Goal: Check status: Check status

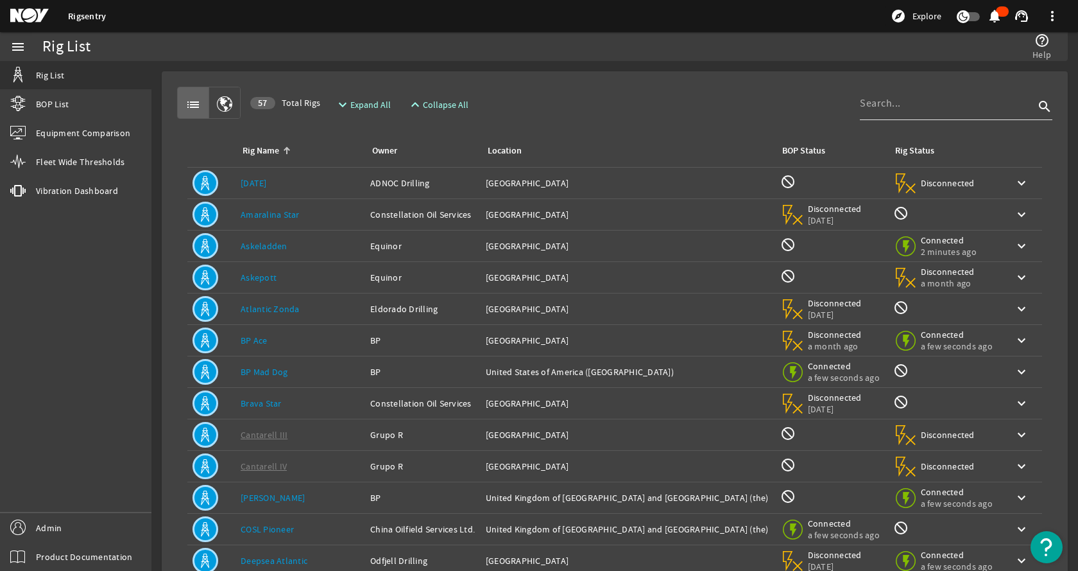
click at [943, 110] on input at bounding box center [947, 103] width 175 height 15
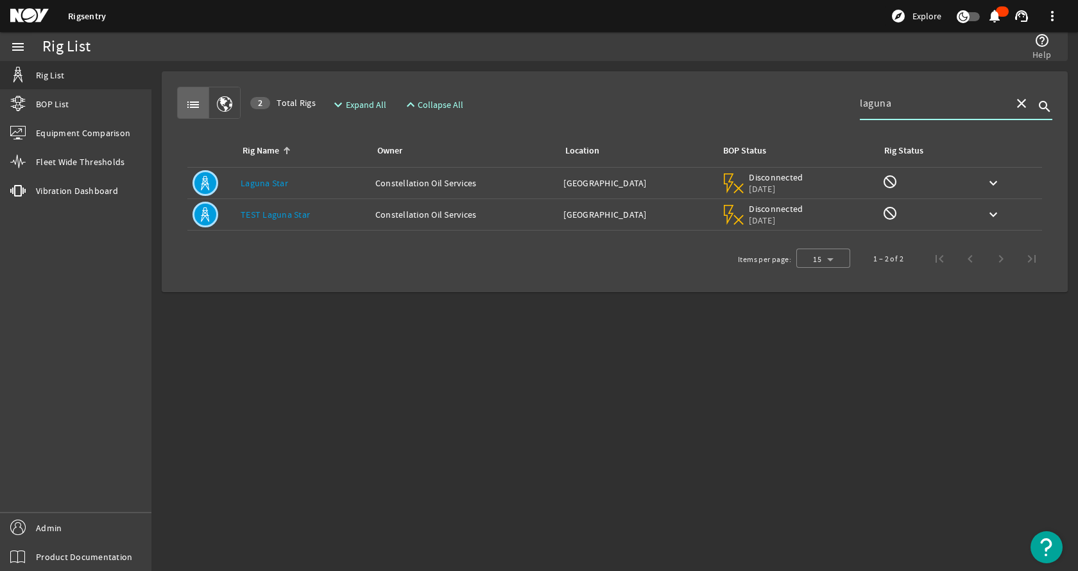
type input "laguna"
click at [265, 182] on link "Laguna Star" at bounding box center [265, 183] width 48 height 12
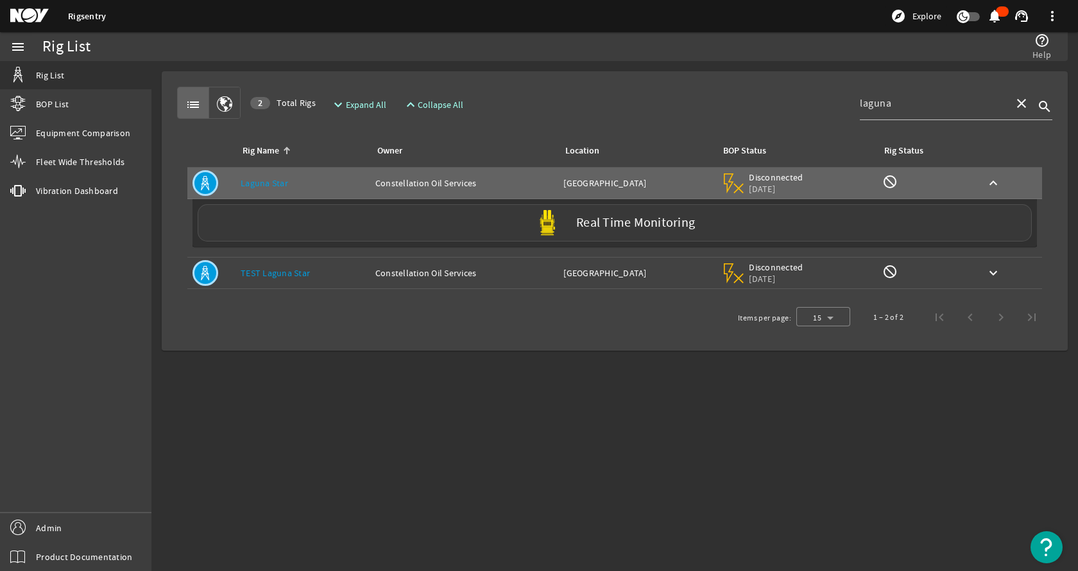
click at [325, 220] on div "Real Time Monitoring" at bounding box center [615, 222] width 834 height 37
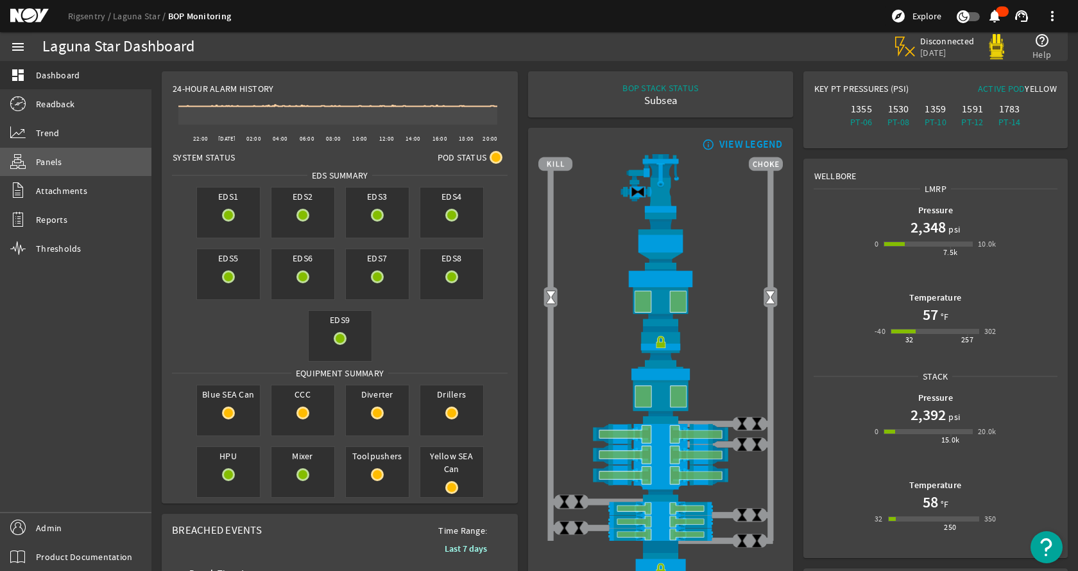
click at [65, 165] on link "Panels" at bounding box center [75, 162] width 151 height 28
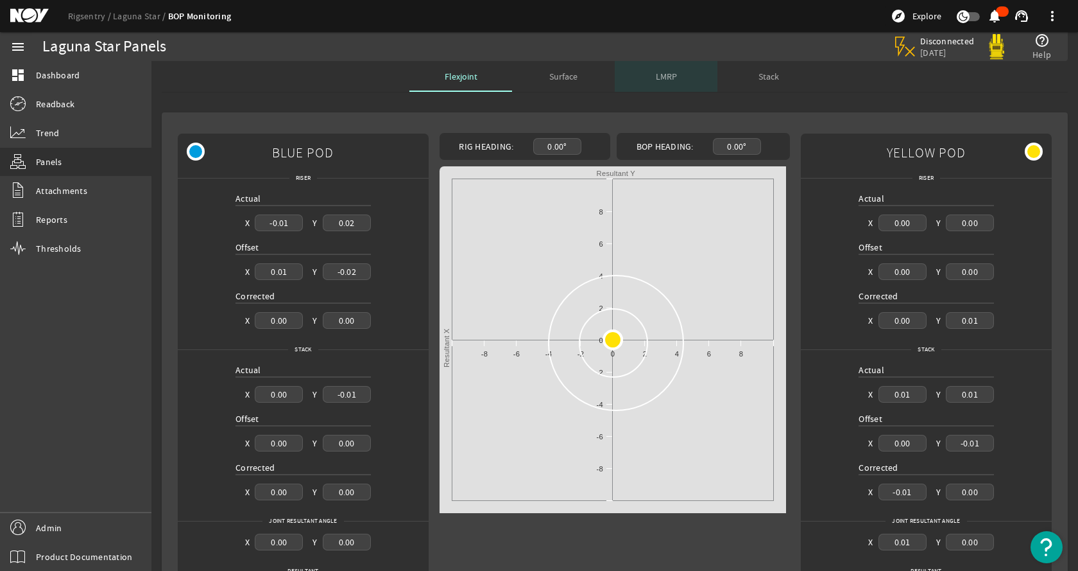
click at [657, 76] on span "LMRP" at bounding box center [666, 76] width 21 height 9
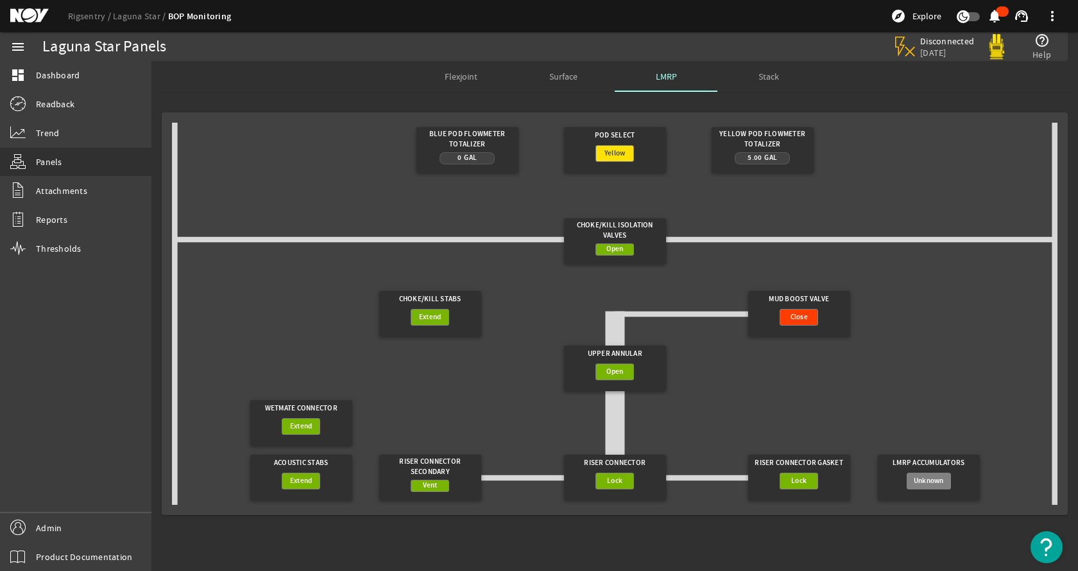
drag, startPoint x: 772, startPoint y: 74, endPoint x: 766, endPoint y: 87, distance: 13.8
click at [772, 73] on span "Stack" at bounding box center [769, 76] width 21 height 9
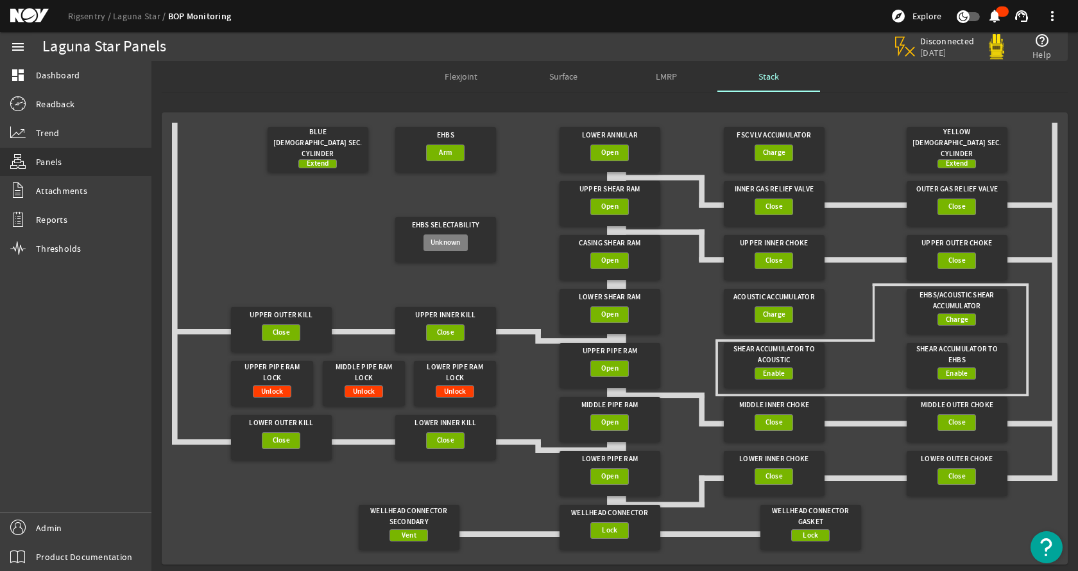
click at [515, 252] on gridster "Blue [DEMOGRAPHIC_DATA] Sec. Cylinder Extend EHBS Arm Lower Annular Open FSC VL…" at bounding box center [615, 338] width 886 height 431
click at [141, 18] on link "Laguna Star" at bounding box center [140, 16] width 55 height 12
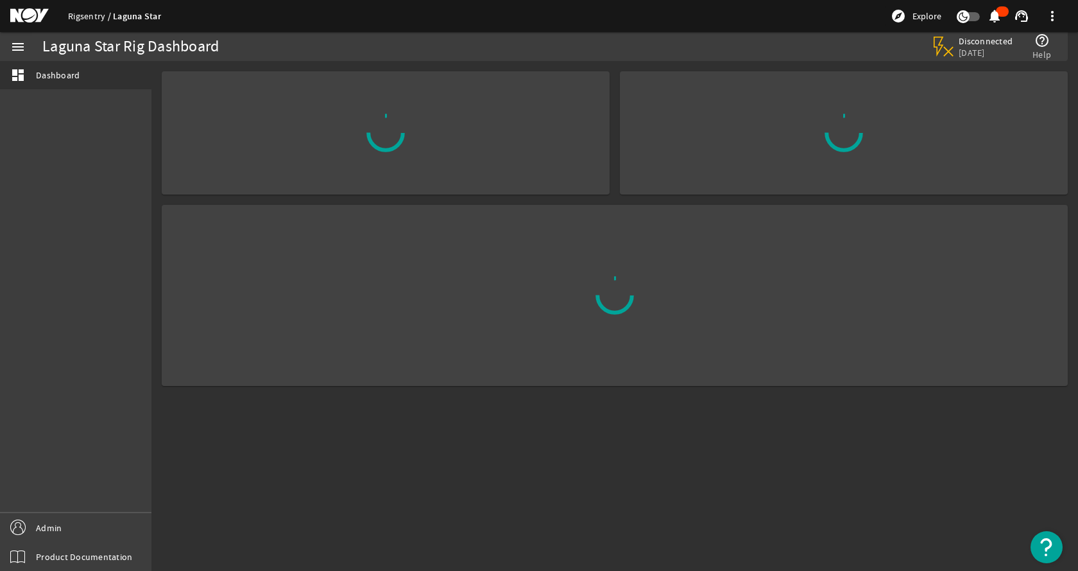
click at [96, 15] on link "Rigsentry" at bounding box center [90, 16] width 45 height 12
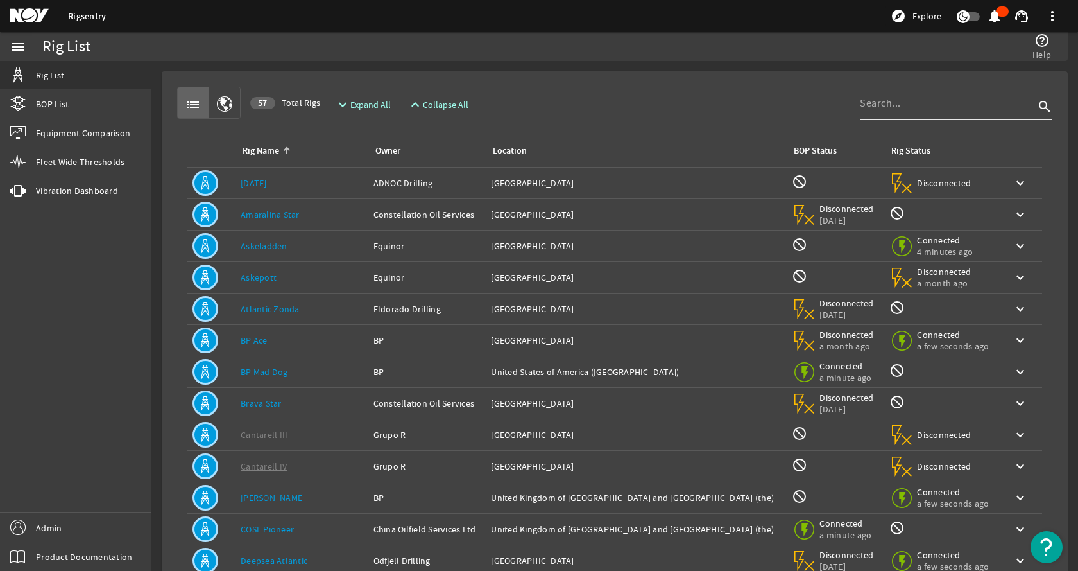
click at [940, 100] on input at bounding box center [947, 103] width 175 height 15
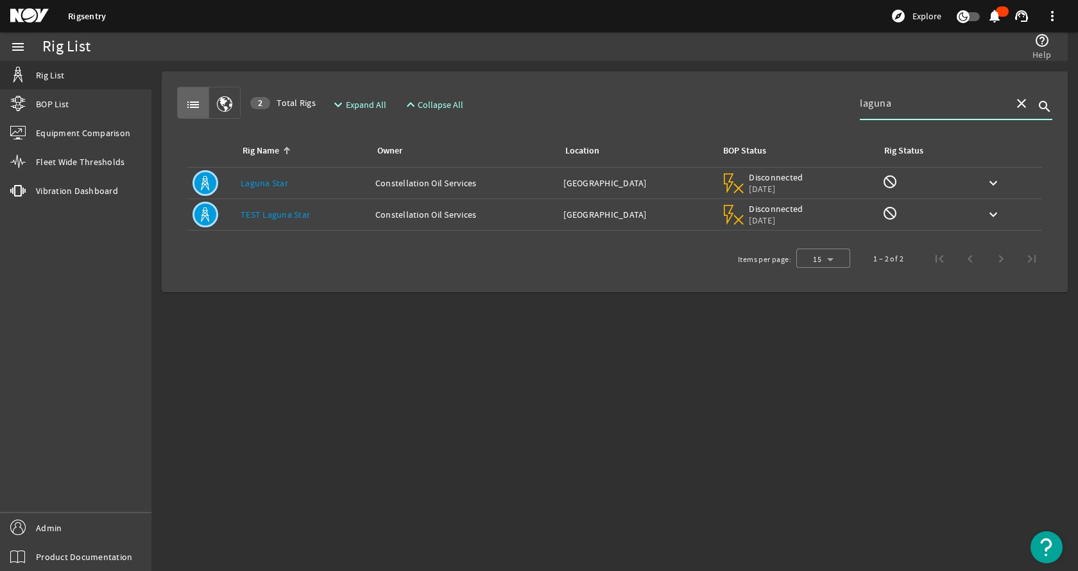
type input "laguna"
click at [325, 211] on div "Rig Name: TEST Laguna Star" at bounding box center [303, 214] width 125 height 13
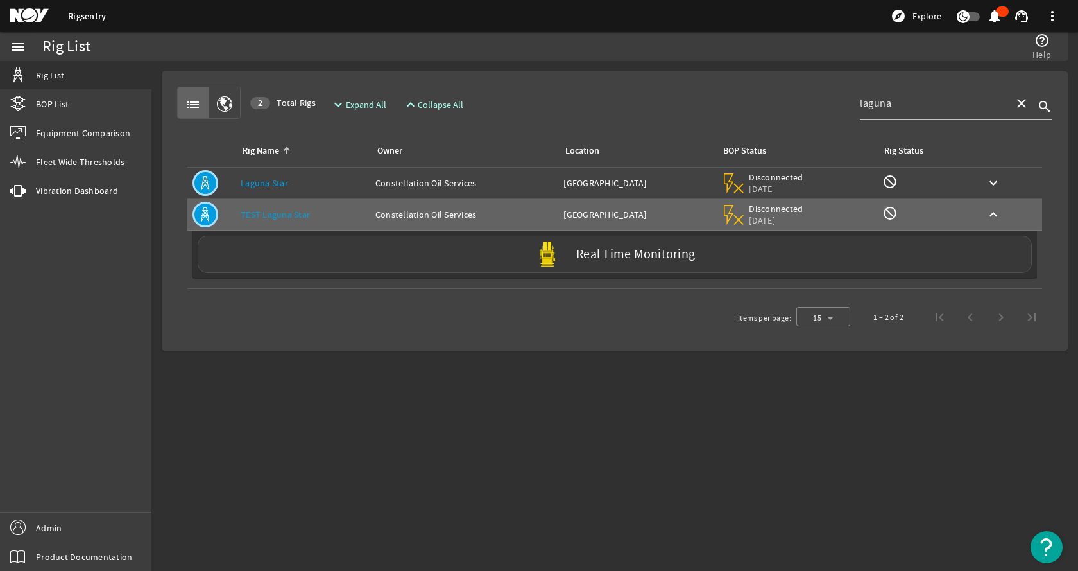
click at [311, 263] on div "Real Time Monitoring" at bounding box center [615, 254] width 834 height 37
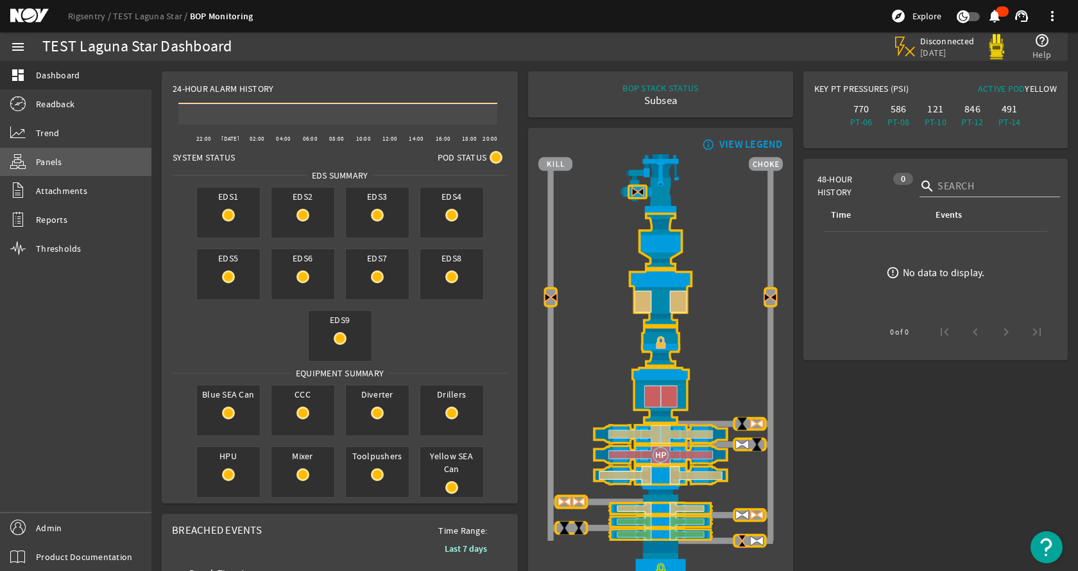
click at [74, 161] on link "Panels" at bounding box center [75, 162] width 151 height 28
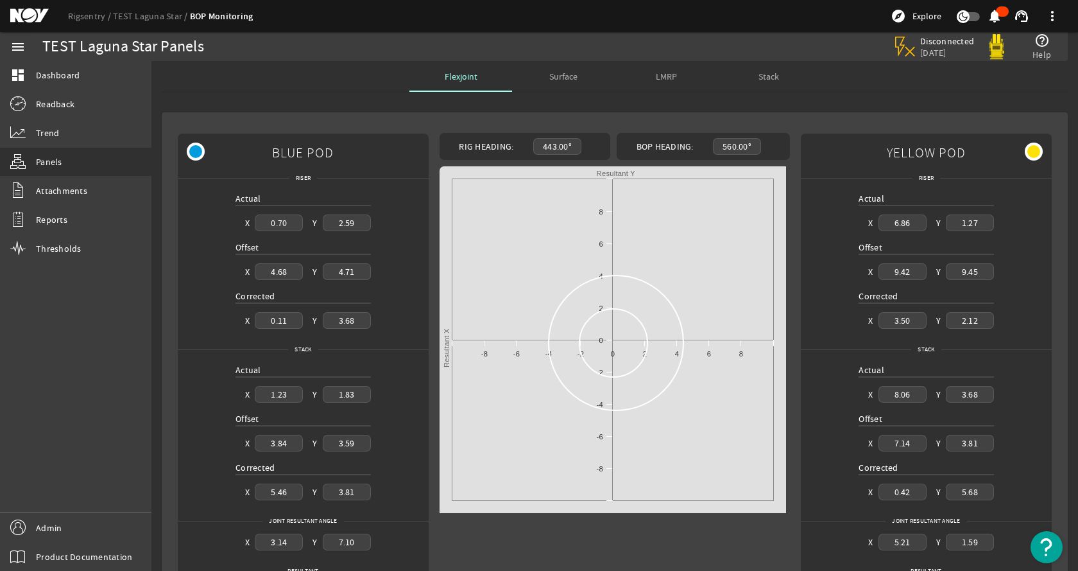
click at [770, 75] on span "Stack" at bounding box center [769, 76] width 21 height 9
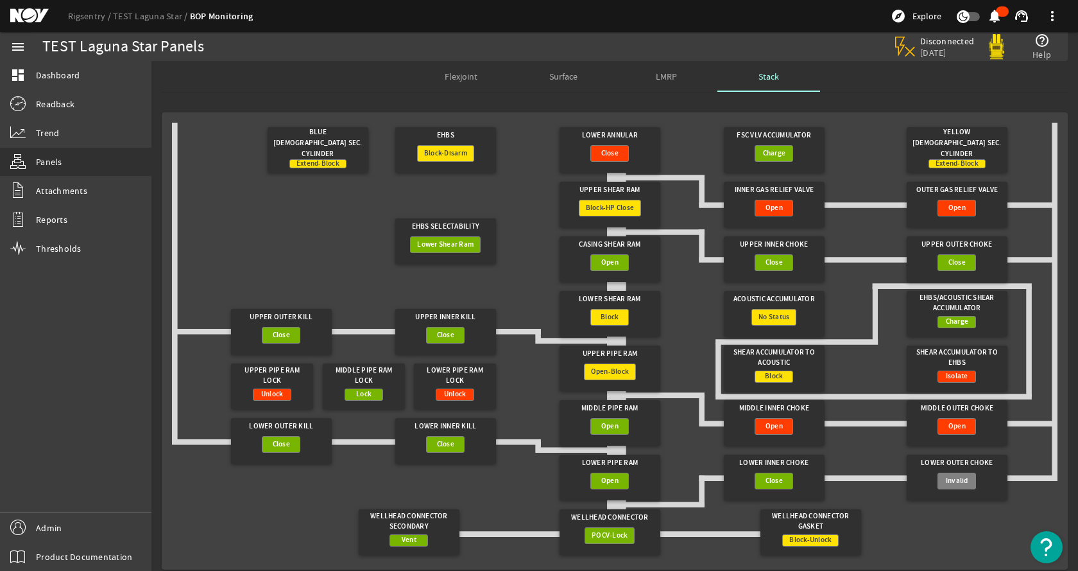
click at [510, 272] on gridster "Blue [DEMOGRAPHIC_DATA] Sec. Cylinder Extend-Block EHBS Block-Disarm Lower Annu…" at bounding box center [615, 341] width 886 height 436
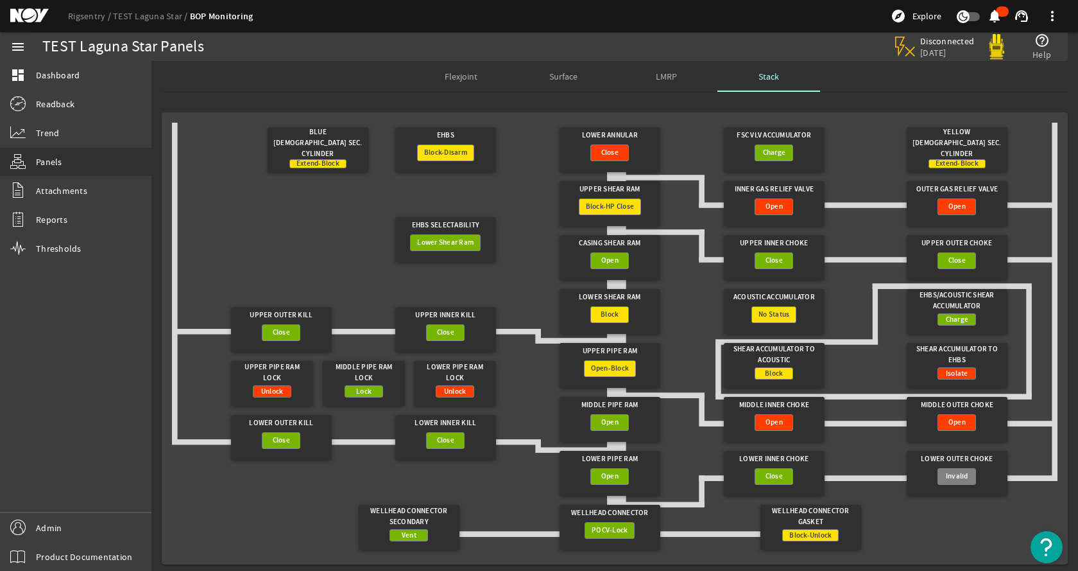
click at [245, 258] on gridster "Blue [DEMOGRAPHIC_DATA] Sec. Cylinder Extend-Block EHBS Block-Disarm Lower Annu…" at bounding box center [615, 338] width 886 height 431
click at [83, 15] on link "Rigsentry" at bounding box center [90, 16] width 45 height 12
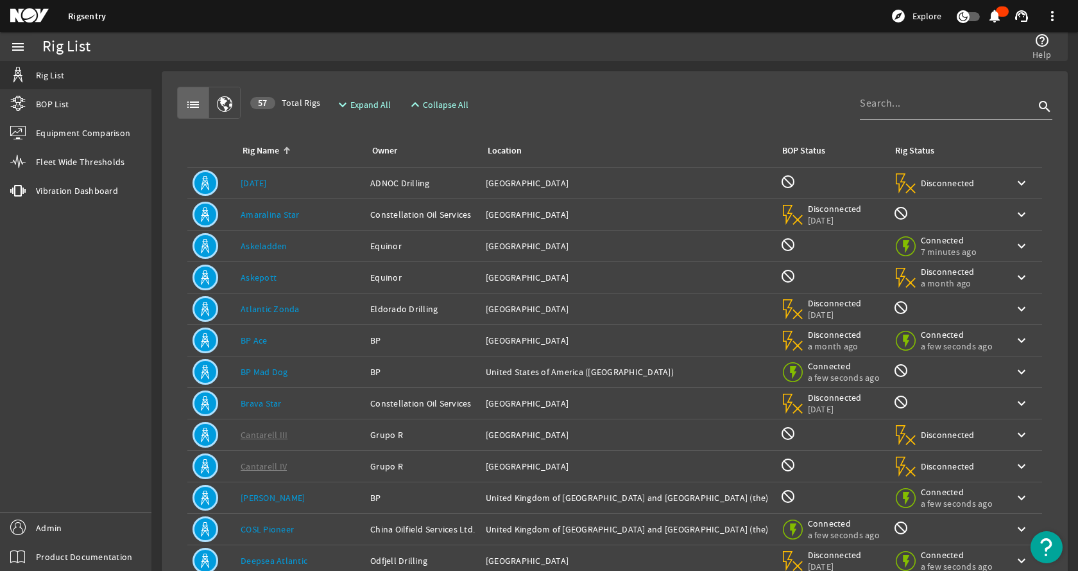
click at [920, 107] on input at bounding box center [947, 103] width 175 height 15
click at [268, 181] on div "Rig Name: [DATE]" at bounding box center [300, 183] width 119 height 13
